Goal: Task Accomplishment & Management: Manage account settings

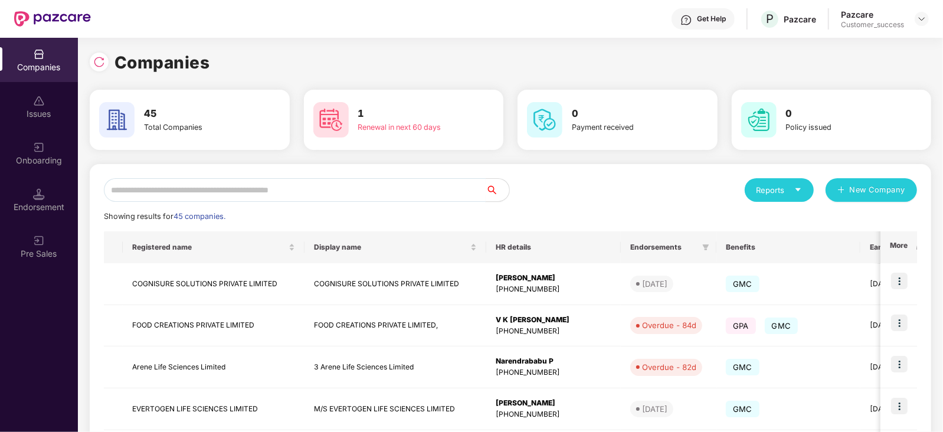
click at [289, 194] on input "text" at bounding box center [295, 190] width 382 height 24
type input "*"
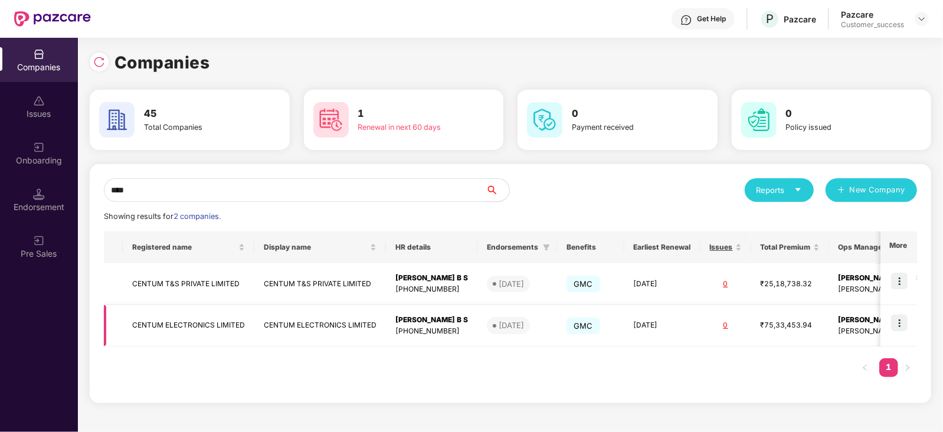
type input "****"
click at [902, 322] on img at bounding box center [899, 323] width 17 height 17
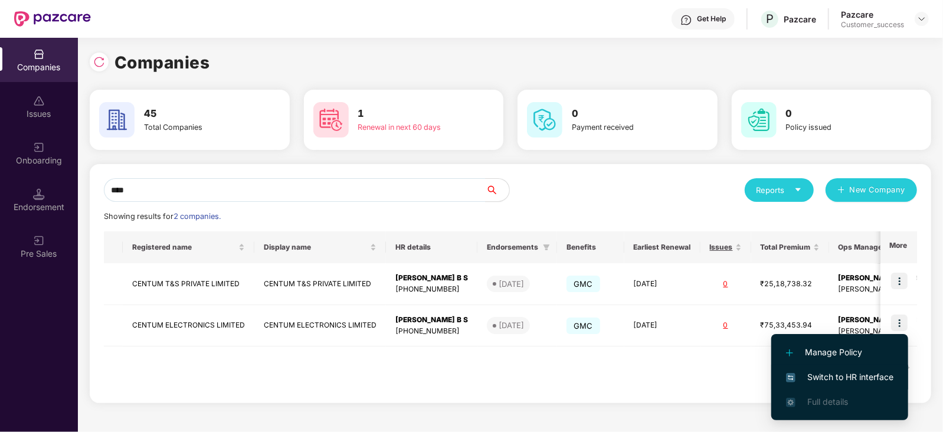
click at [862, 374] on span "Switch to HR interface" at bounding box center [839, 377] width 107 height 13
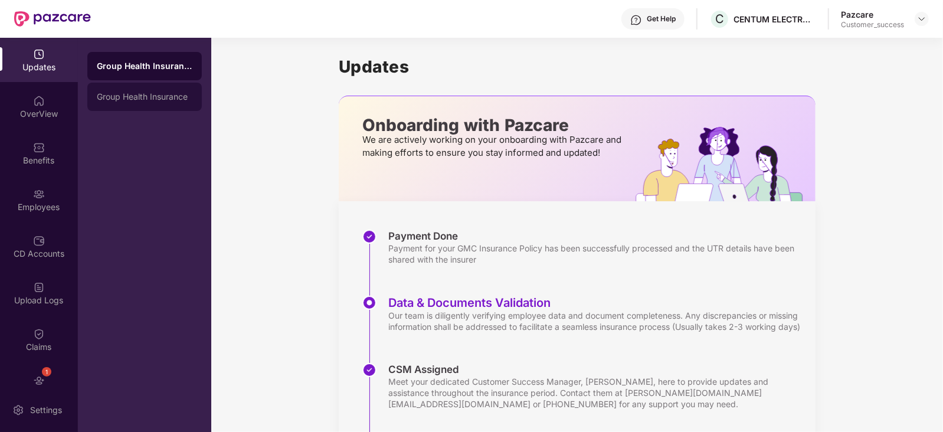
click at [146, 94] on div "Group Health Insurance" at bounding box center [145, 96] width 96 height 9
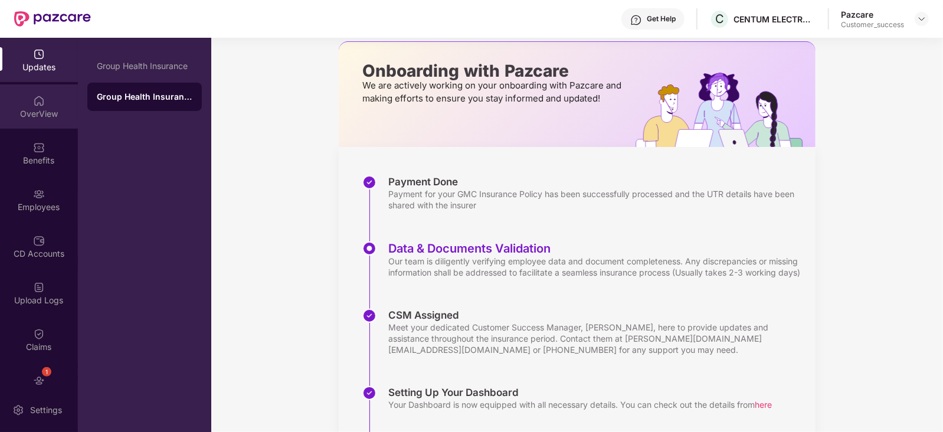
click at [34, 99] on img at bounding box center [39, 101] width 12 height 12
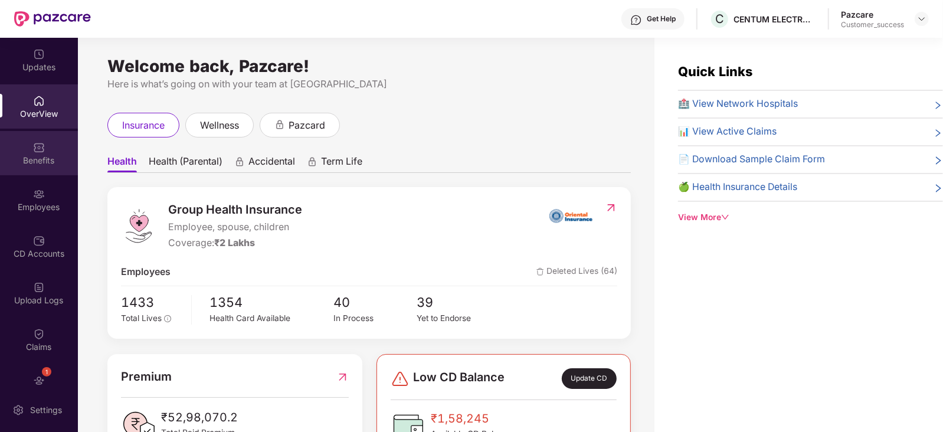
click at [33, 152] on img at bounding box center [39, 148] width 12 height 12
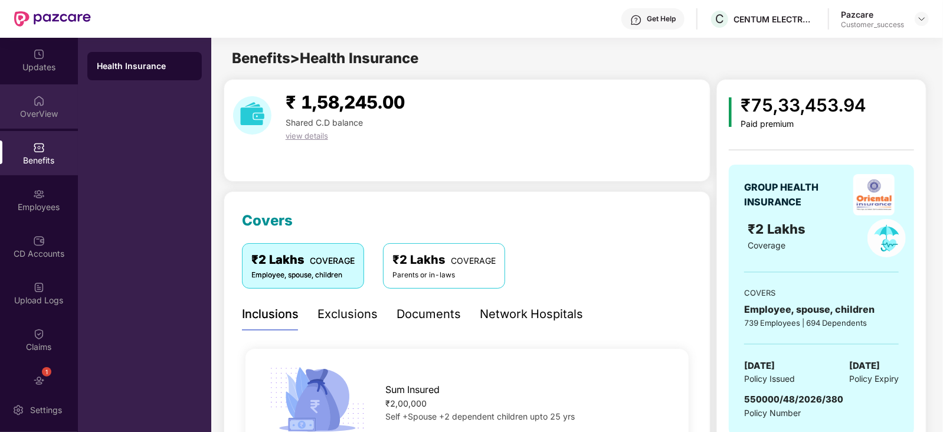
click at [35, 113] on div "OverView" at bounding box center [39, 114] width 78 height 12
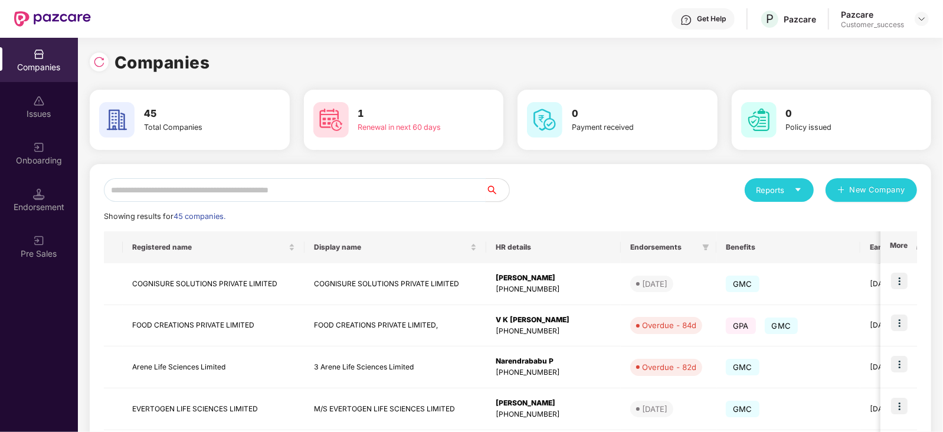
click at [183, 196] on input "text" at bounding box center [295, 190] width 382 height 24
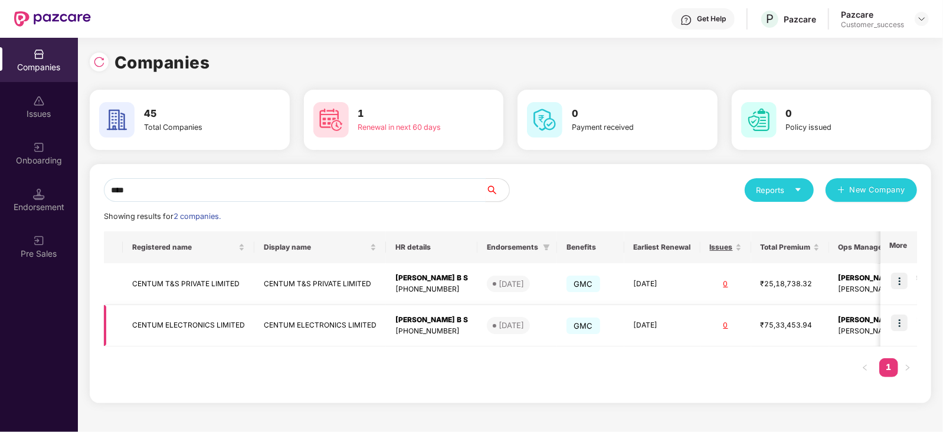
type input "****"
click at [896, 321] on img at bounding box center [899, 323] width 17 height 17
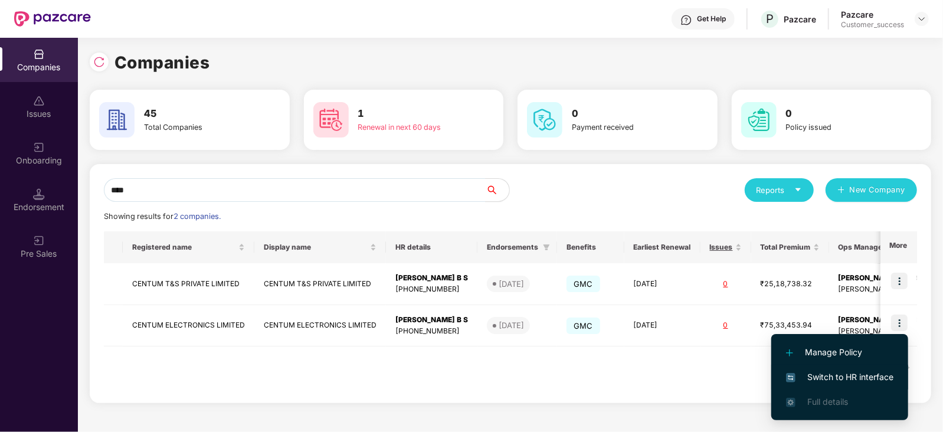
click at [844, 379] on span "Switch to HR interface" at bounding box center [839, 377] width 107 height 13
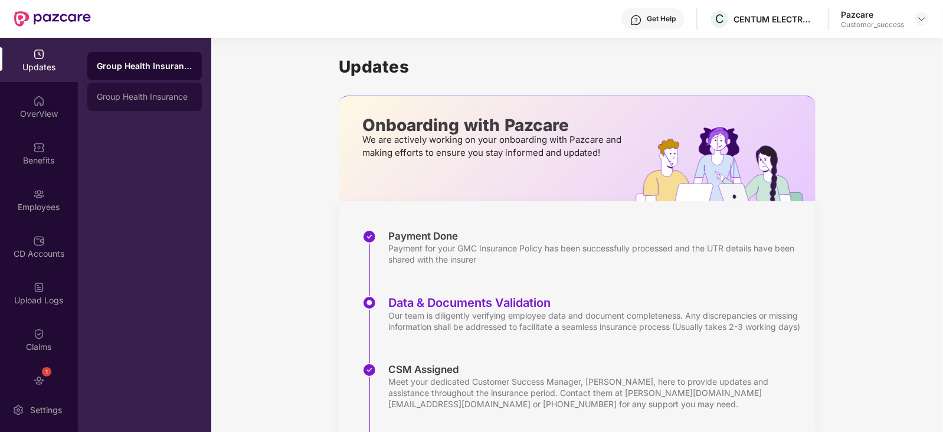
click at [162, 96] on div "Group Health Insurance" at bounding box center [145, 96] width 96 height 9
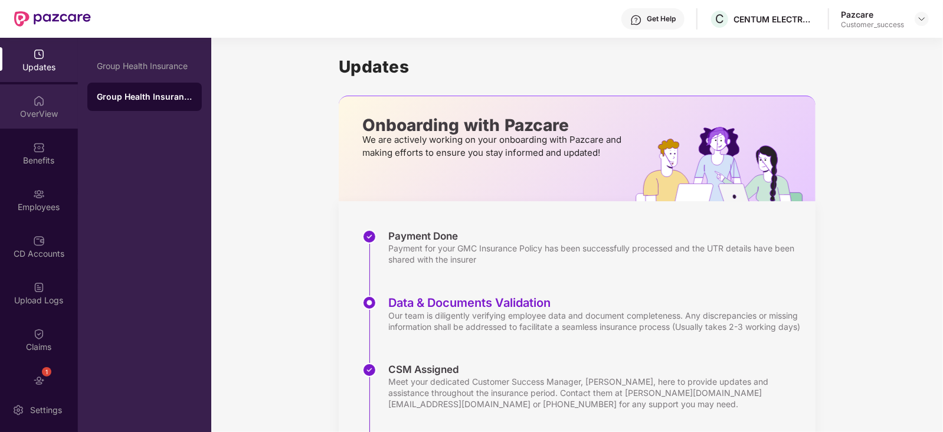
click at [30, 106] on div "OverView" at bounding box center [39, 106] width 78 height 44
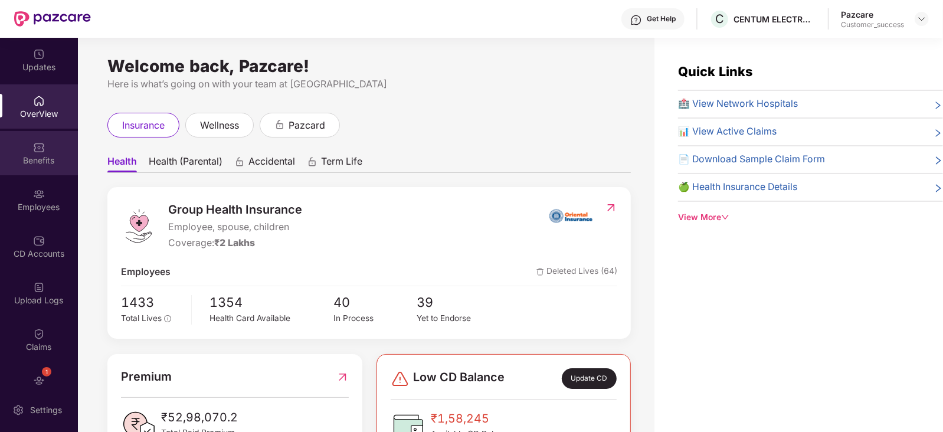
click at [50, 156] on div "Benefits" at bounding box center [39, 161] width 78 height 12
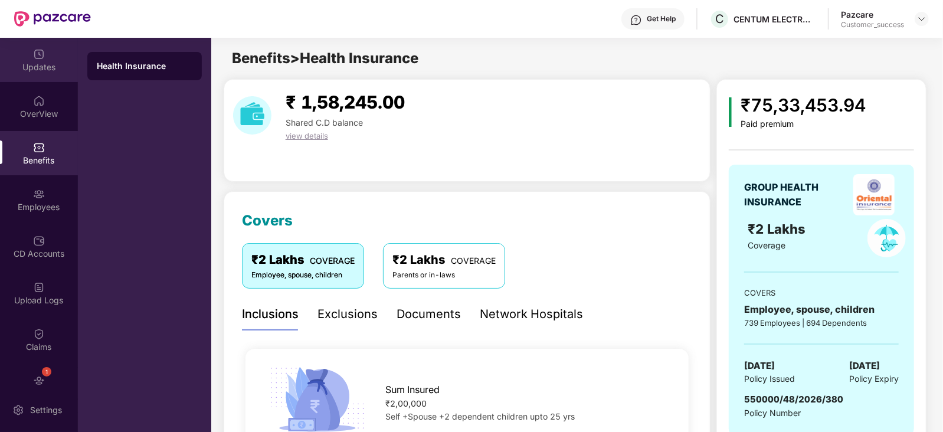
click at [42, 58] on img at bounding box center [39, 54] width 12 height 12
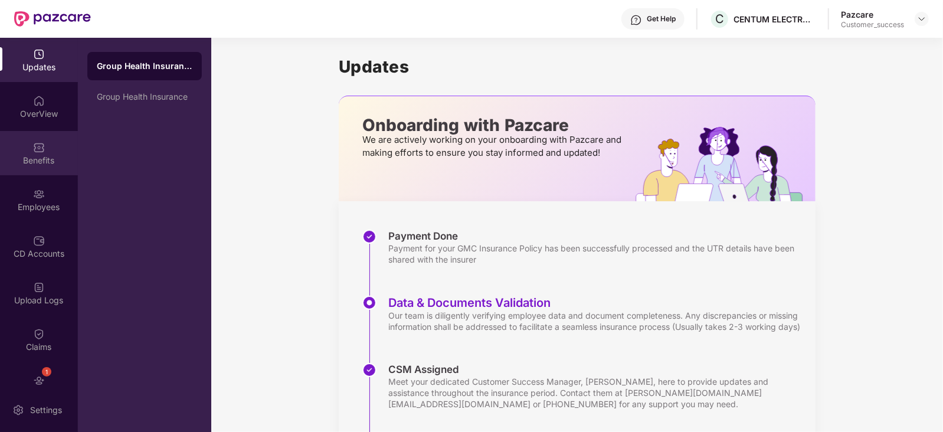
click at [33, 151] on img at bounding box center [39, 148] width 12 height 12
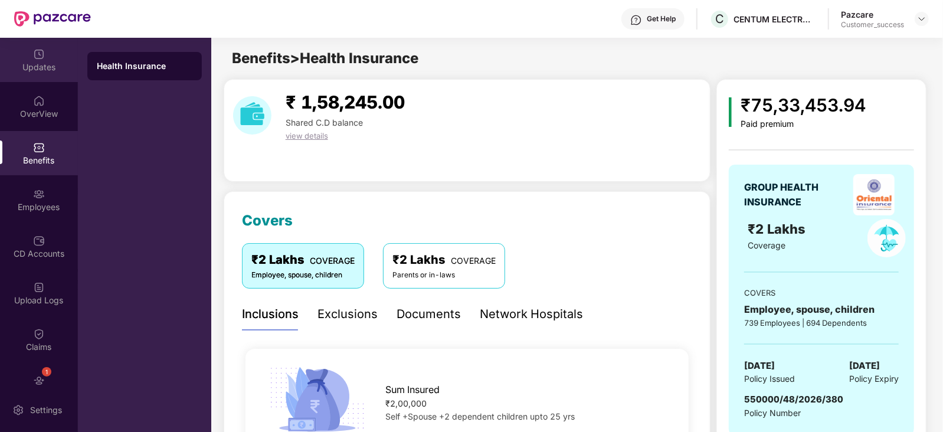
click at [41, 70] on div "Updates" at bounding box center [39, 67] width 78 height 12
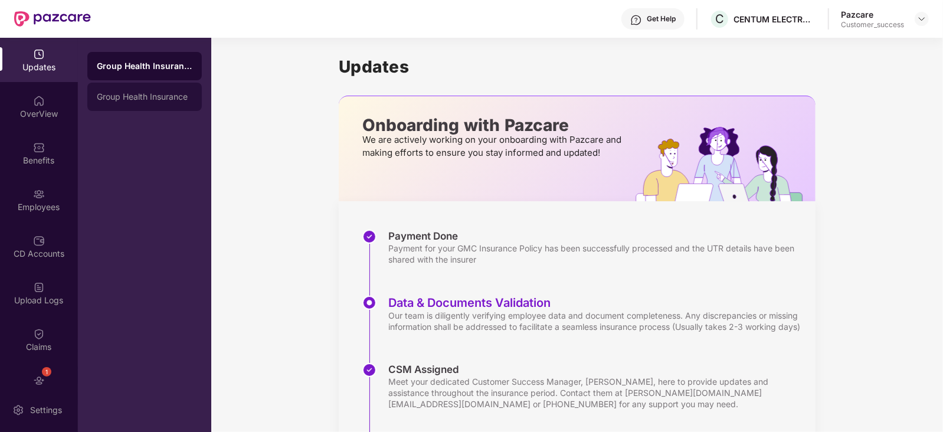
click at [153, 97] on div "Group Health Insurance" at bounding box center [145, 96] width 96 height 9
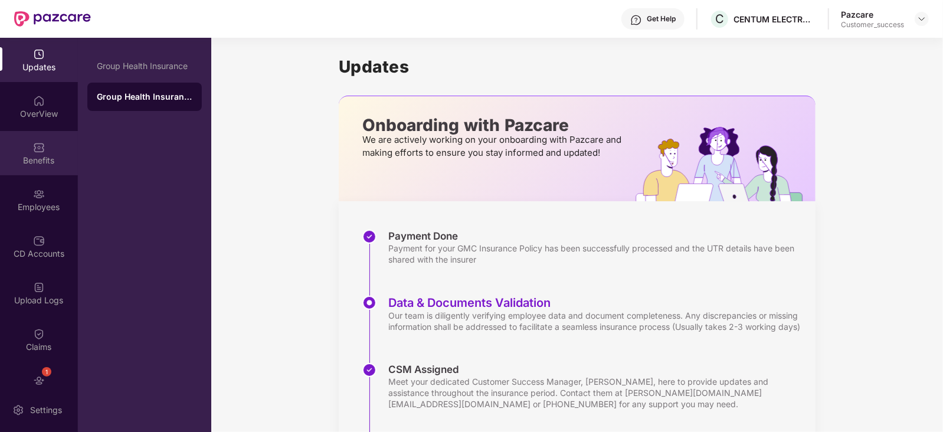
click at [35, 167] on div "Benefits" at bounding box center [39, 153] width 78 height 44
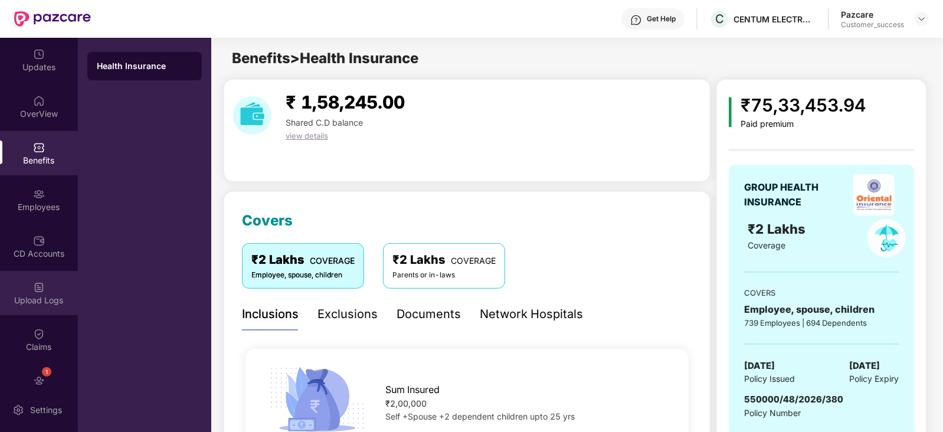
scroll to position [70, 0]
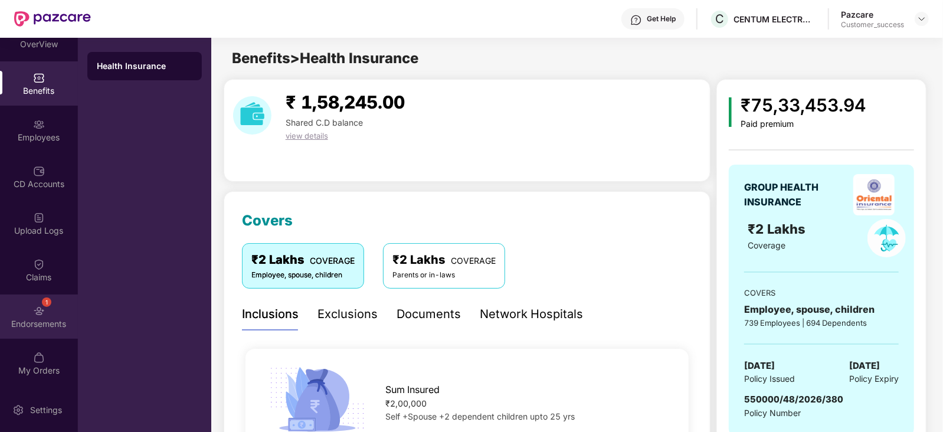
click at [46, 310] on div "1 Endorsements" at bounding box center [39, 317] width 78 height 44
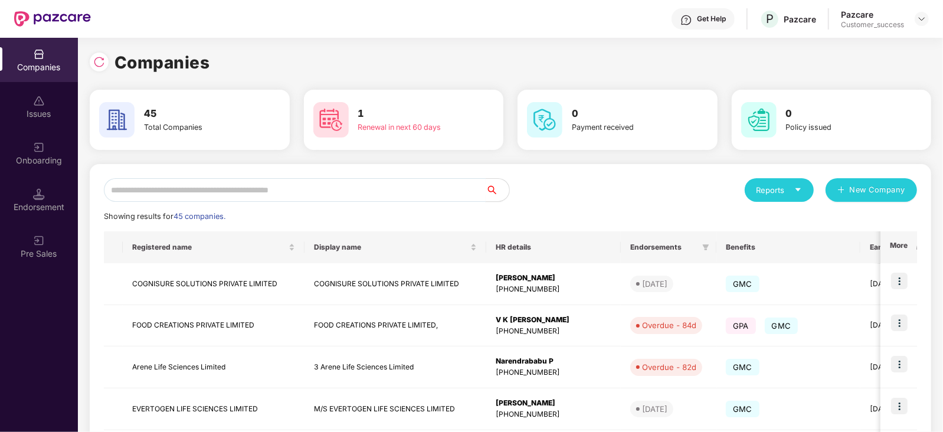
click at [196, 191] on input "text" at bounding box center [295, 190] width 382 height 24
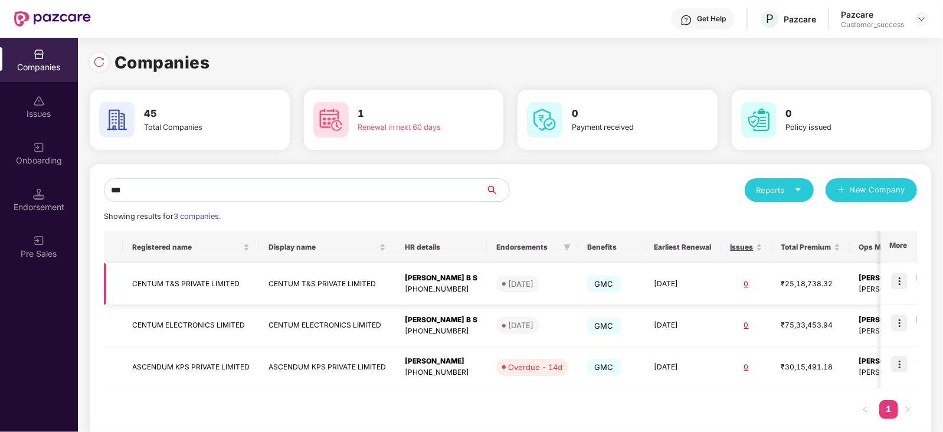
type input "***"
click at [898, 280] on img at bounding box center [899, 281] width 17 height 17
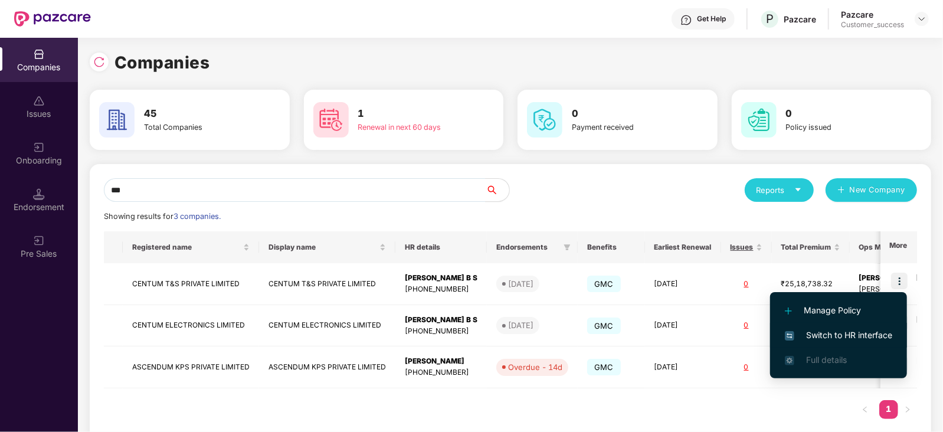
click at [869, 335] on span "Switch to HR interface" at bounding box center [838, 335] width 107 height 13
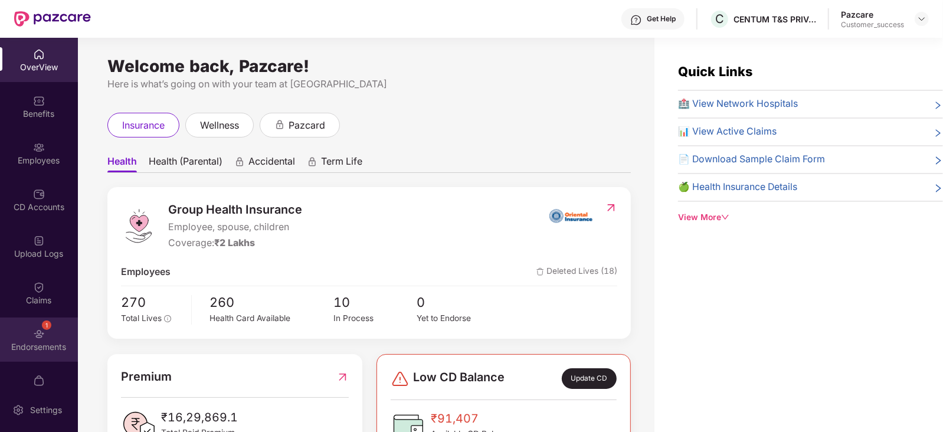
click at [37, 348] on div "Endorsements" at bounding box center [39, 347] width 78 height 12
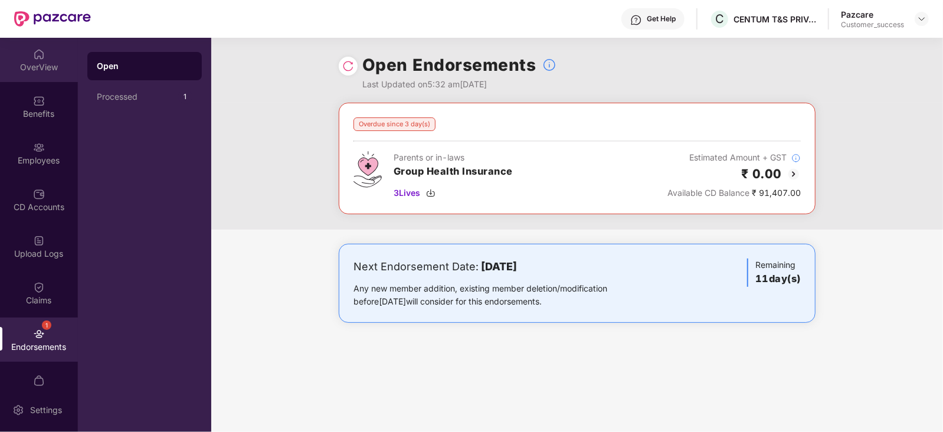
click at [27, 65] on div "OverView" at bounding box center [39, 67] width 78 height 12
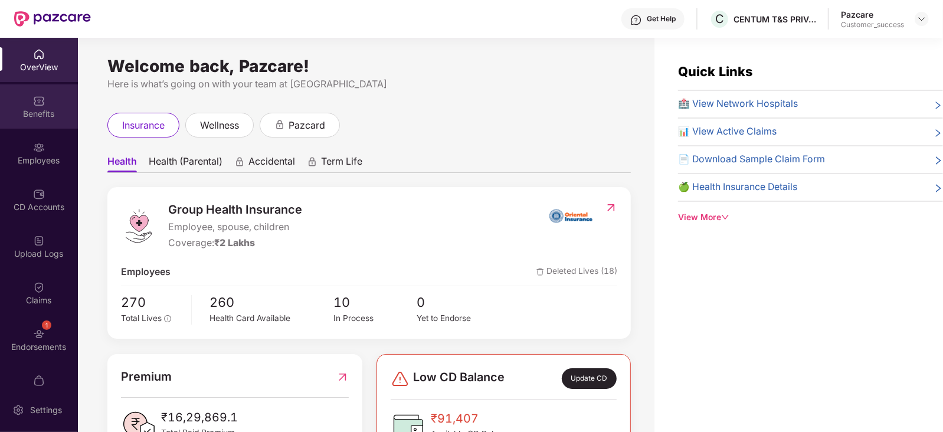
click at [35, 108] on div "Benefits" at bounding box center [39, 114] width 78 height 12
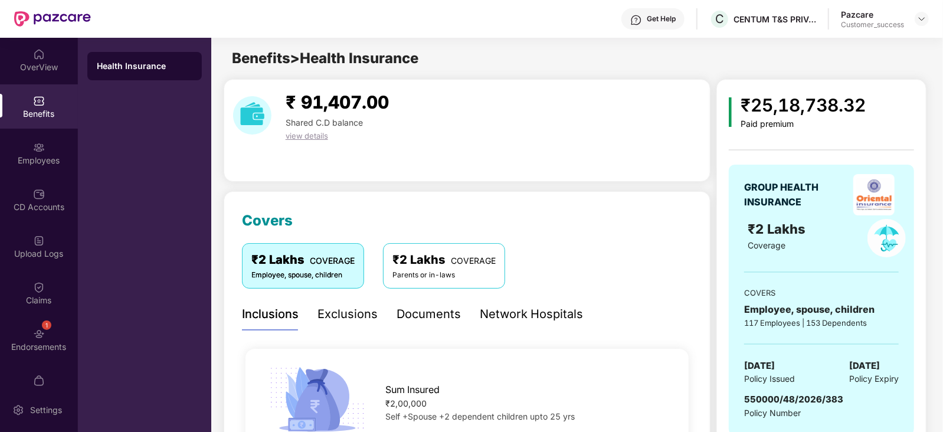
click at [446, 267] on div "₹2 Lakhs COVERAGE" at bounding box center [443, 260] width 103 height 18
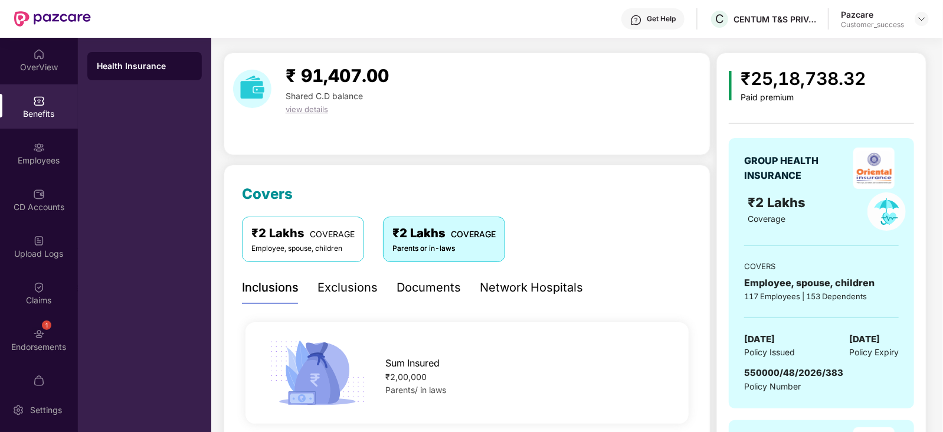
scroll to position [27, 0]
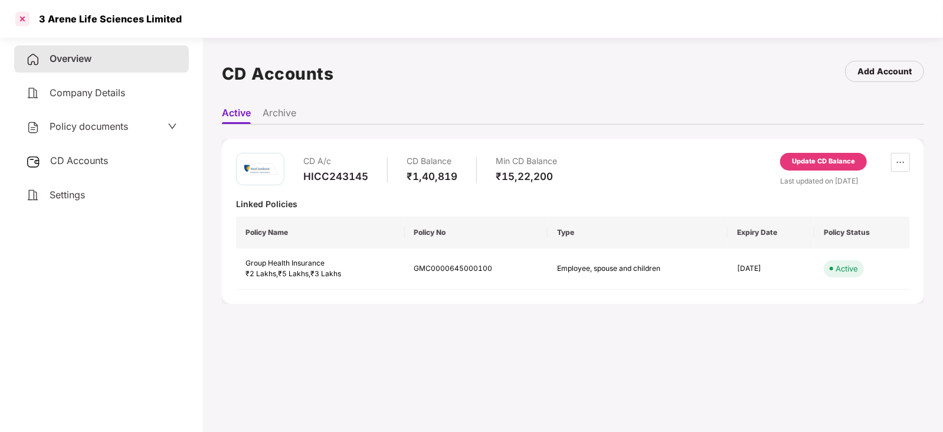
click at [26, 27] on div at bounding box center [22, 18] width 19 height 19
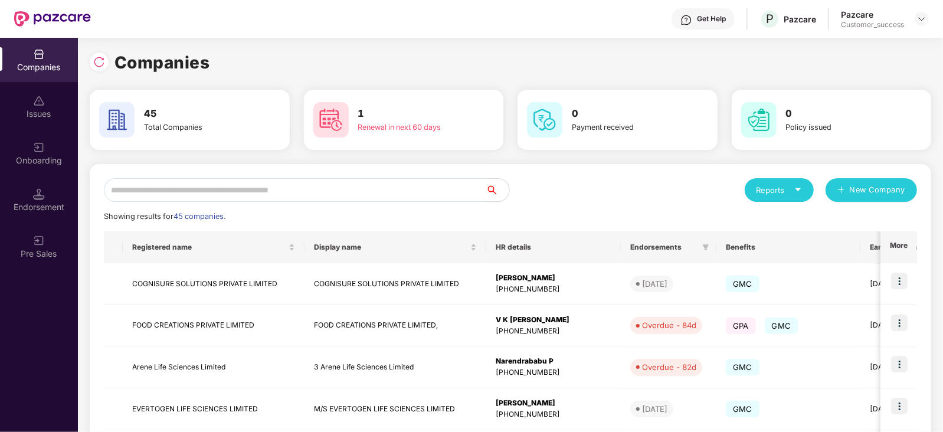
click at [162, 192] on input "text" at bounding box center [295, 190] width 382 height 24
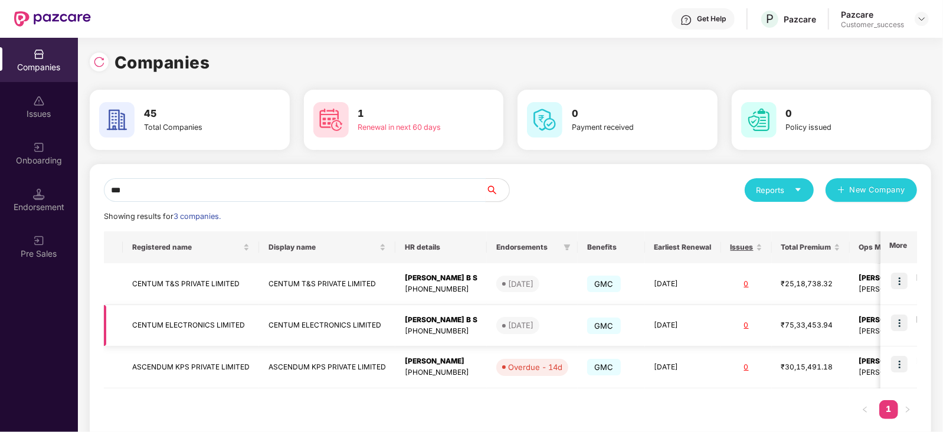
type input "***"
click at [898, 323] on img at bounding box center [899, 323] width 17 height 17
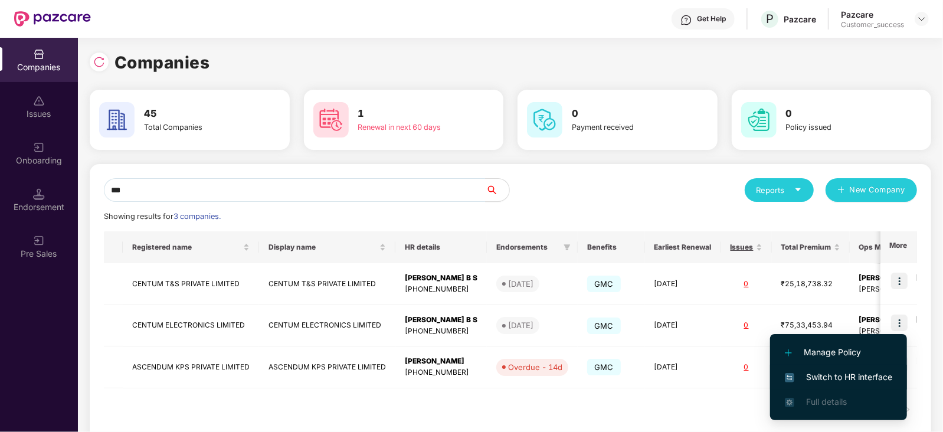
click at [829, 371] on span "Switch to HR interface" at bounding box center [838, 377] width 107 height 13
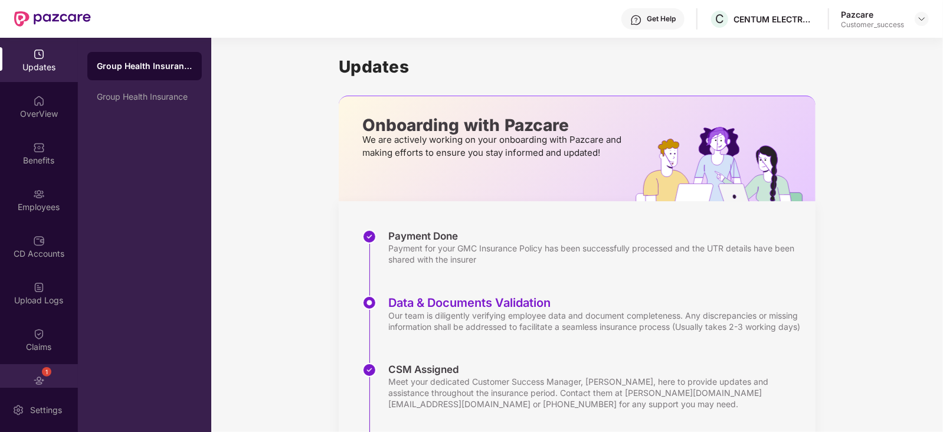
scroll to position [70, 0]
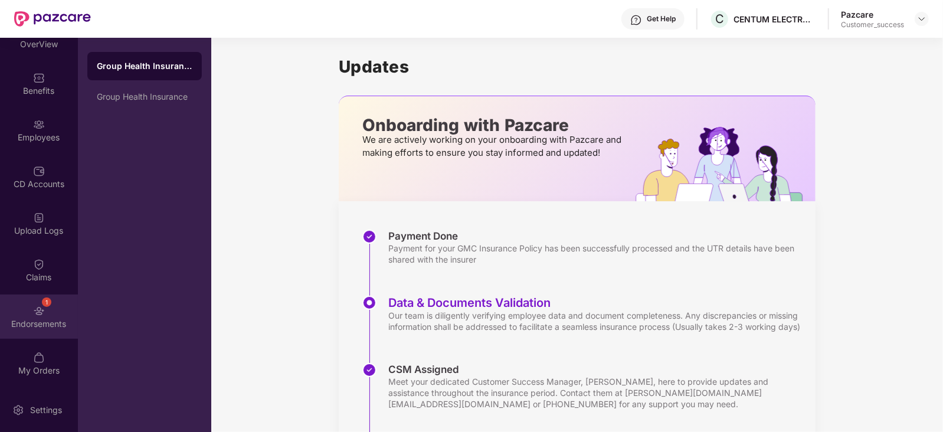
click at [44, 333] on div "1 Endorsements" at bounding box center [39, 317] width 78 height 44
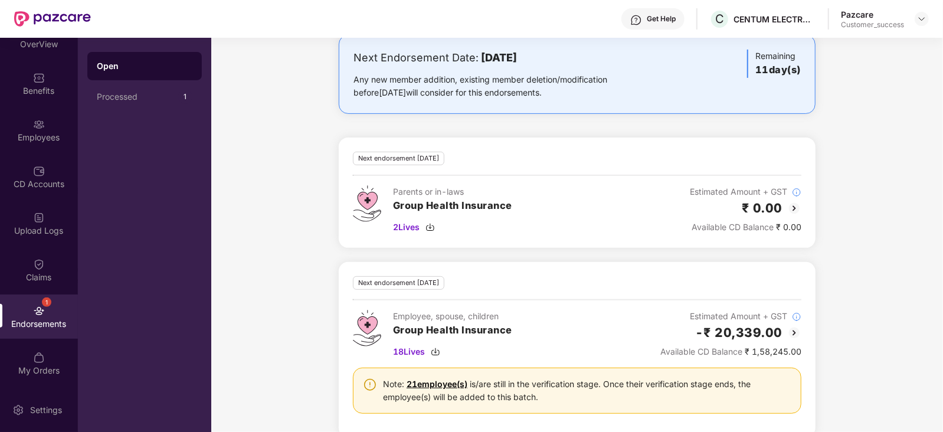
scroll to position [210, 0]
click at [432, 225] on img at bounding box center [430, 226] width 9 height 9
